Goal: Check status: Check status

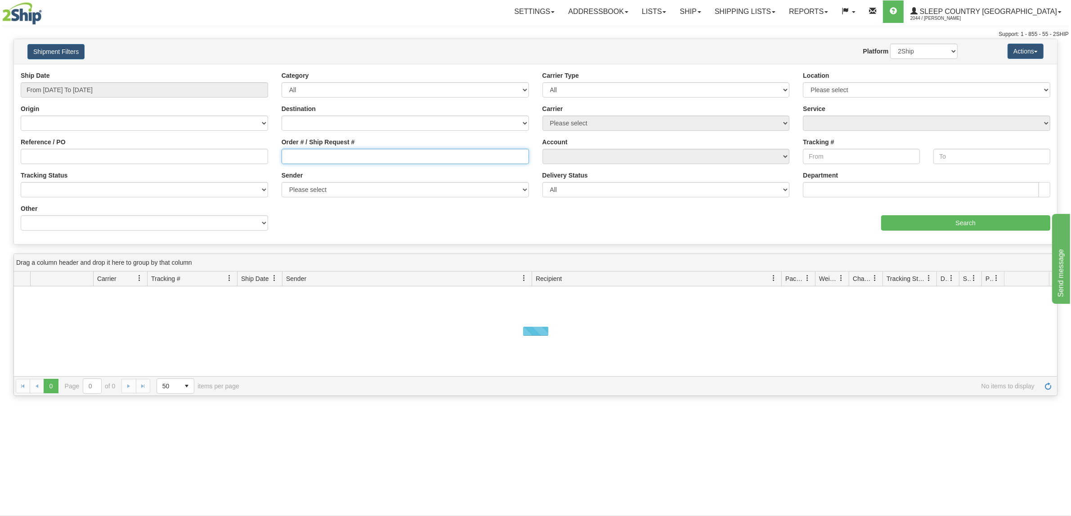
click at [297, 152] on input "Order # / Ship Request #" at bounding box center [405, 156] width 247 height 15
paste input "9000I039320"
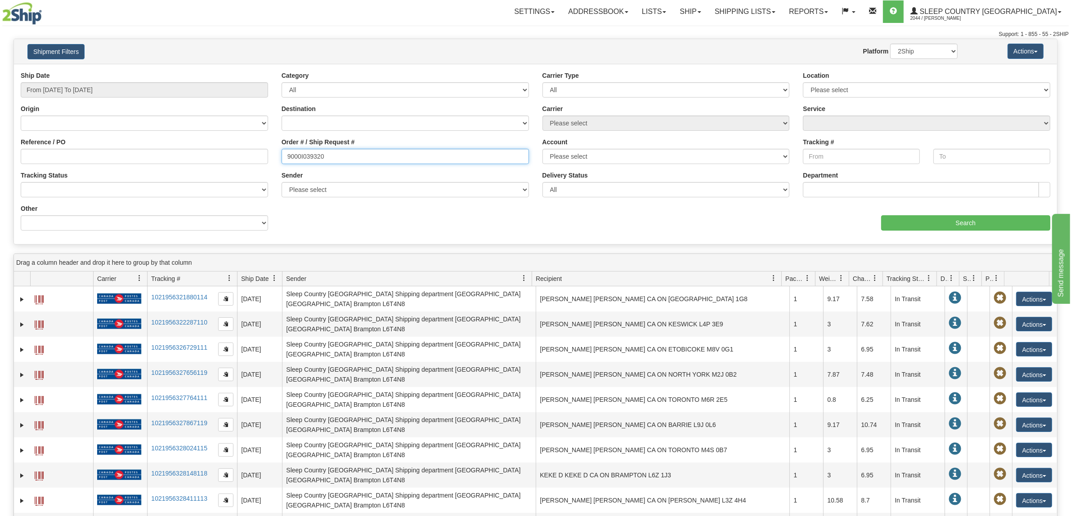
type input "9000I039320"
click at [118, 93] on input "From [DATE] To [DATE]" at bounding box center [144, 89] width 247 height 15
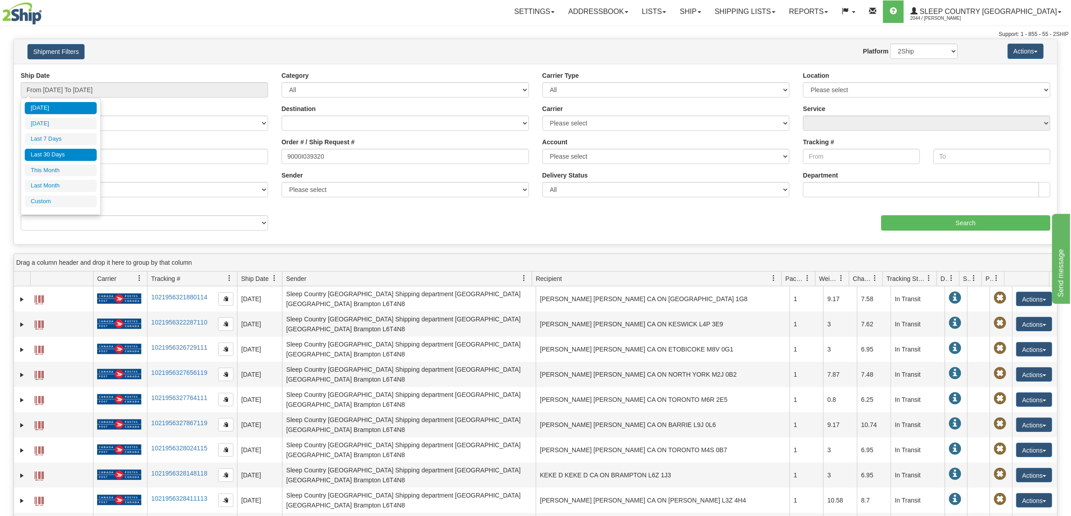
click at [87, 161] on li "Last 30 Days" at bounding box center [61, 155] width 72 height 12
type input "From [DATE] To [DATE]"
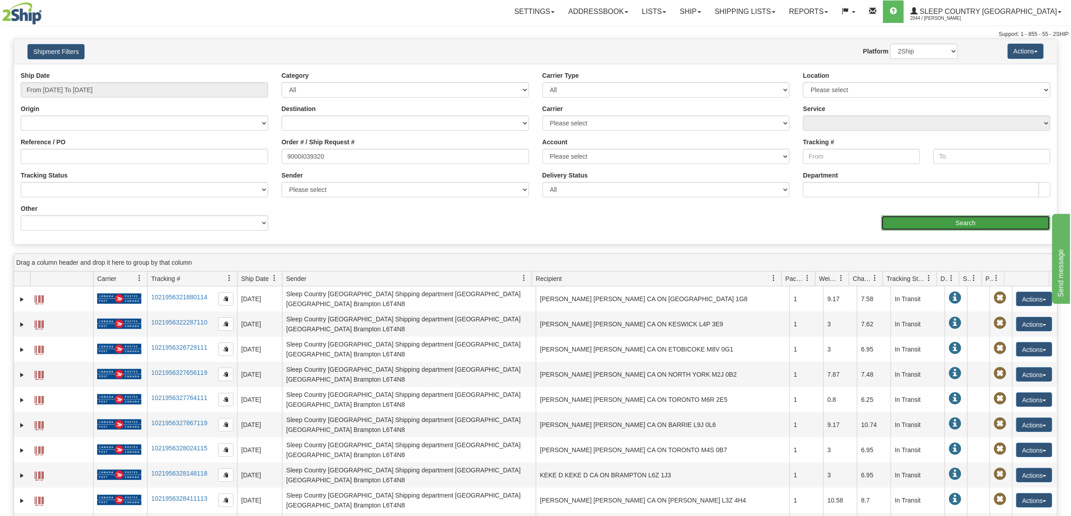
click at [909, 227] on input "Search" at bounding box center [966, 223] width 170 height 15
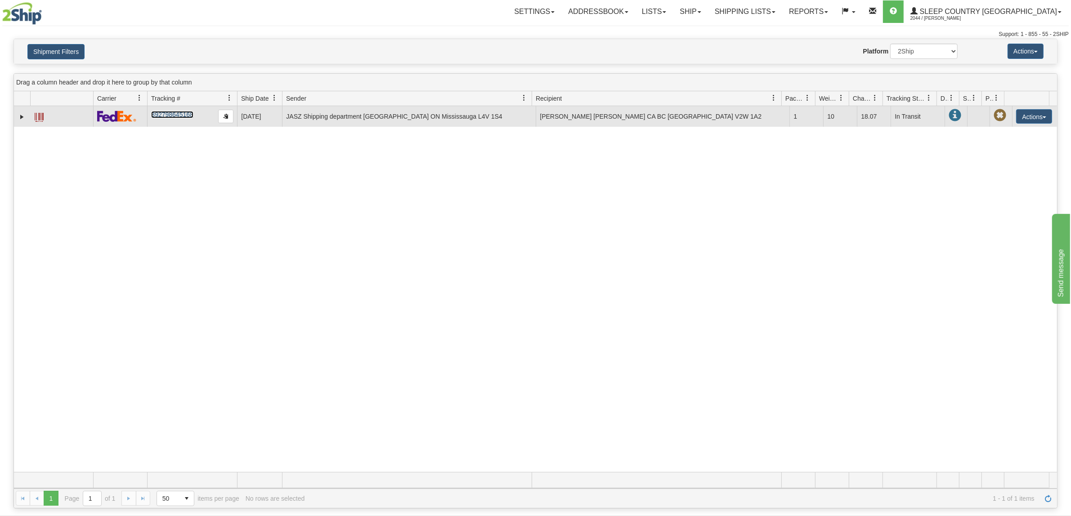
click at [190, 113] on link "392798645168" at bounding box center [172, 114] width 42 height 7
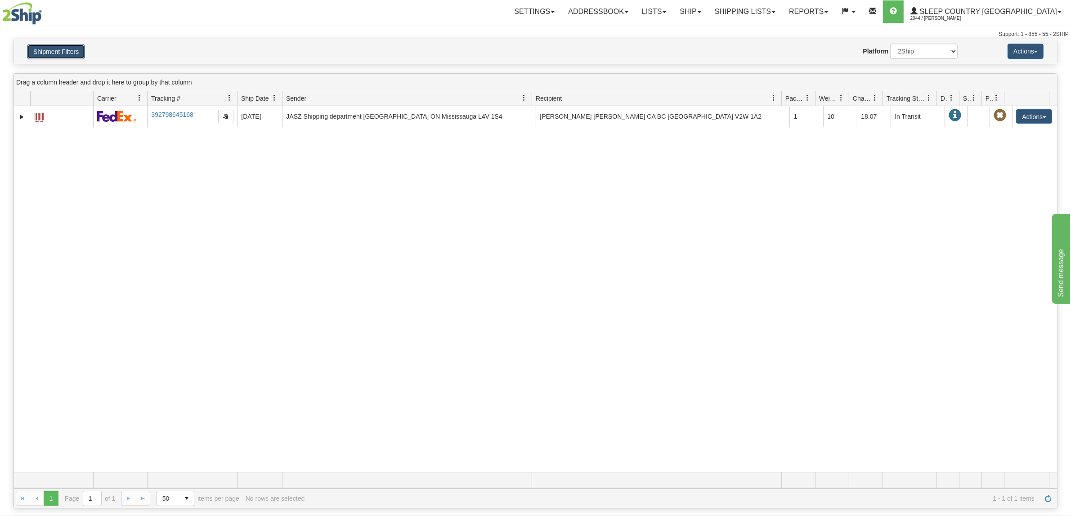
click at [33, 50] on button "Shipment Filters" at bounding box center [55, 51] width 57 height 15
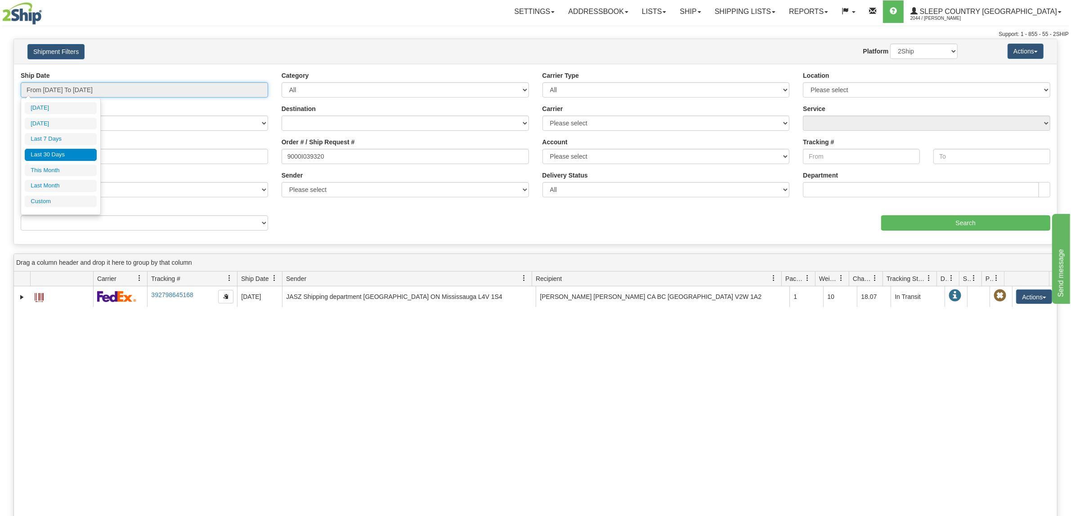
click at [138, 88] on input "From [DATE] To [DATE]" at bounding box center [144, 89] width 247 height 15
click at [93, 155] on li "Last 30 Days" at bounding box center [61, 155] width 72 height 12
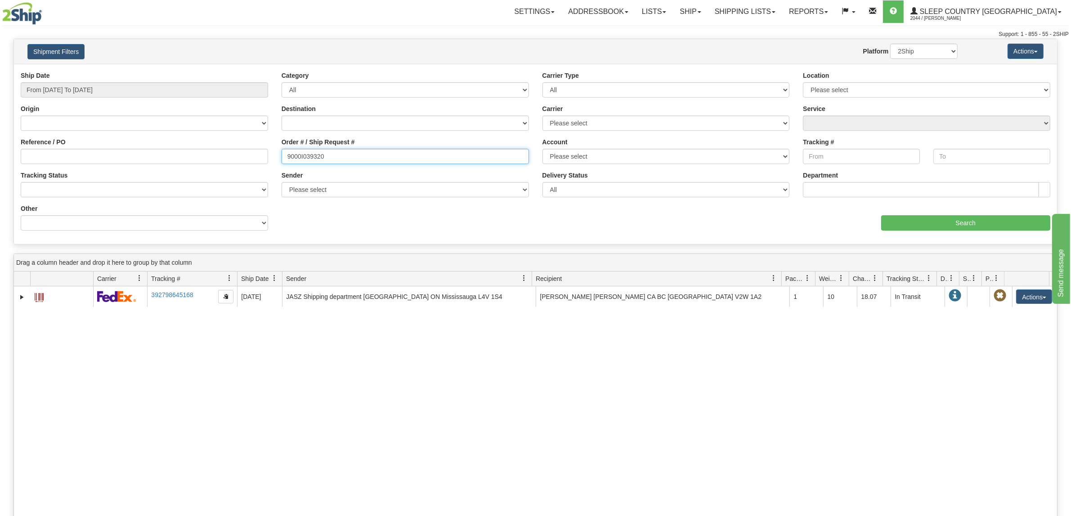
drag, startPoint x: 358, startPoint y: 159, endPoint x: 63, endPoint y: 156, distance: 294.7
click at [63, 71] on div "Reference / PO Order # / Ship Request # 9000I039320 Account Please select Purol…" at bounding box center [535, 71] width 1043 height 0
paste input "61576"
click at [907, 221] on input "Search" at bounding box center [966, 223] width 170 height 15
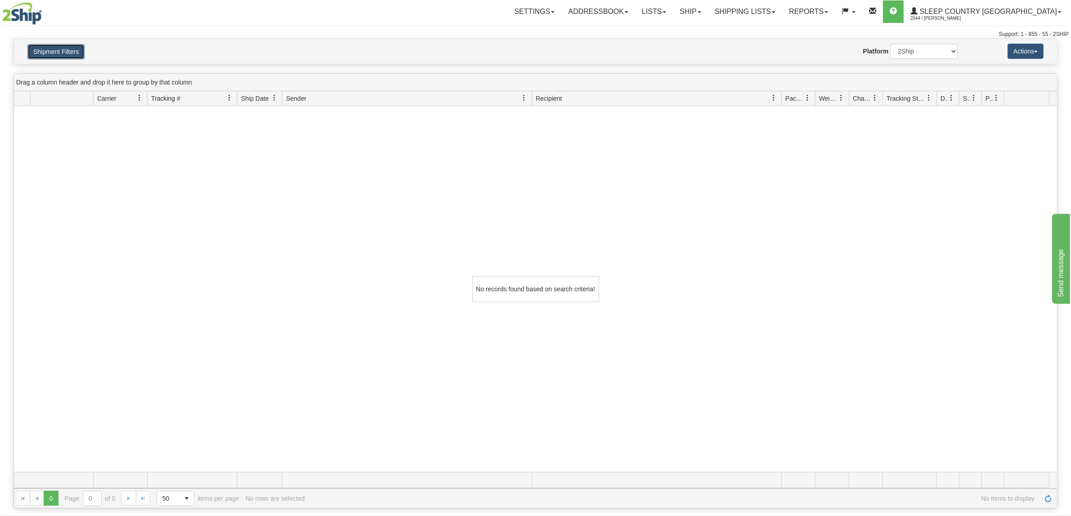
click at [63, 46] on button "Shipment Filters" at bounding box center [55, 51] width 57 height 15
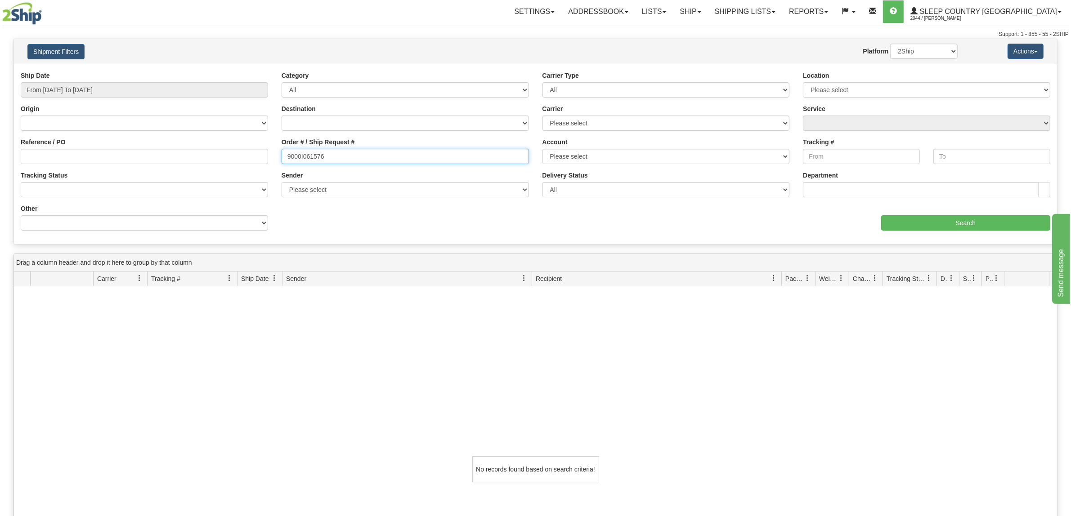
drag, startPoint x: 353, startPoint y: 161, endPoint x: 149, endPoint y: 164, distance: 203.8
click at [149, 71] on div "Reference / PO Order # / Ship Request # 9000I061576 Account Please select Purol…" at bounding box center [535, 71] width 1043 height 0
paste input "50110"
type input "9000I050110"
click at [885, 219] on input "Search" at bounding box center [966, 223] width 170 height 15
